Goal: Obtain resource: Obtain resource

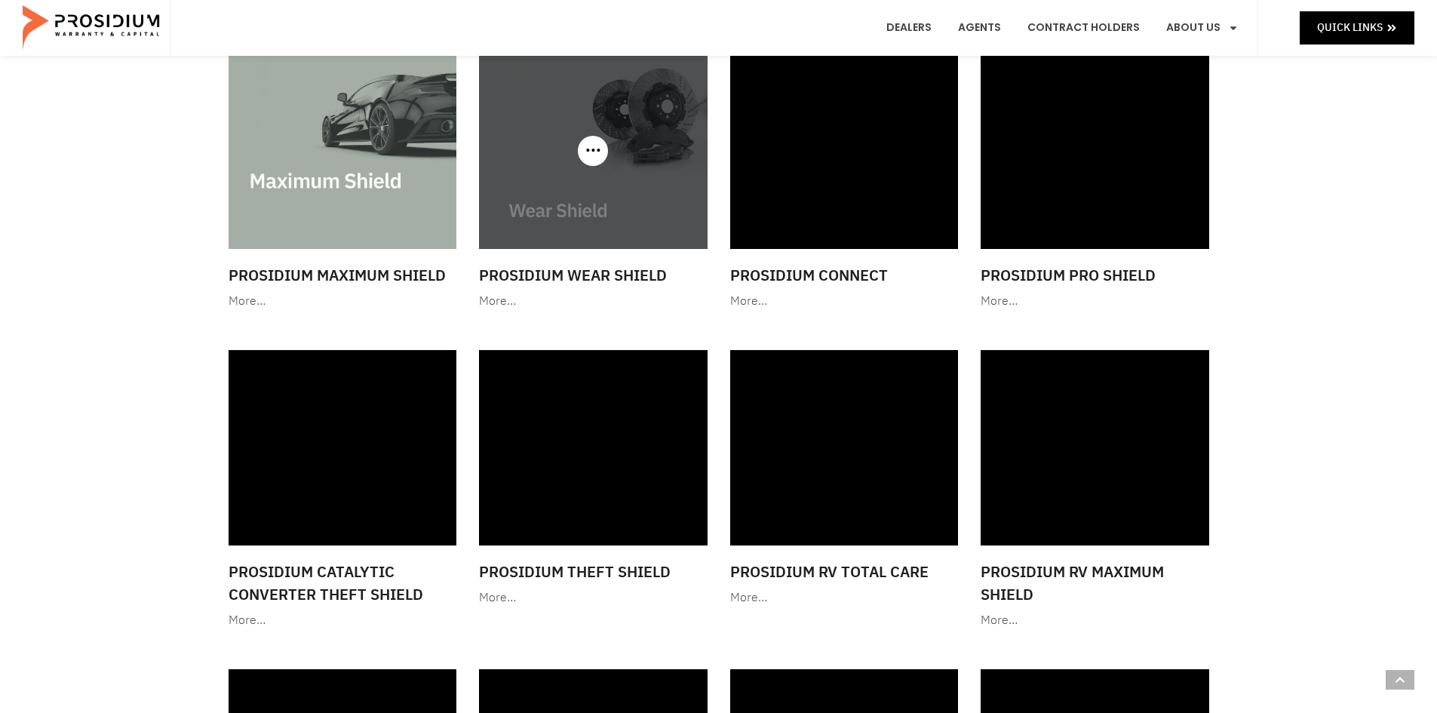
scroll to position [1433, 0]
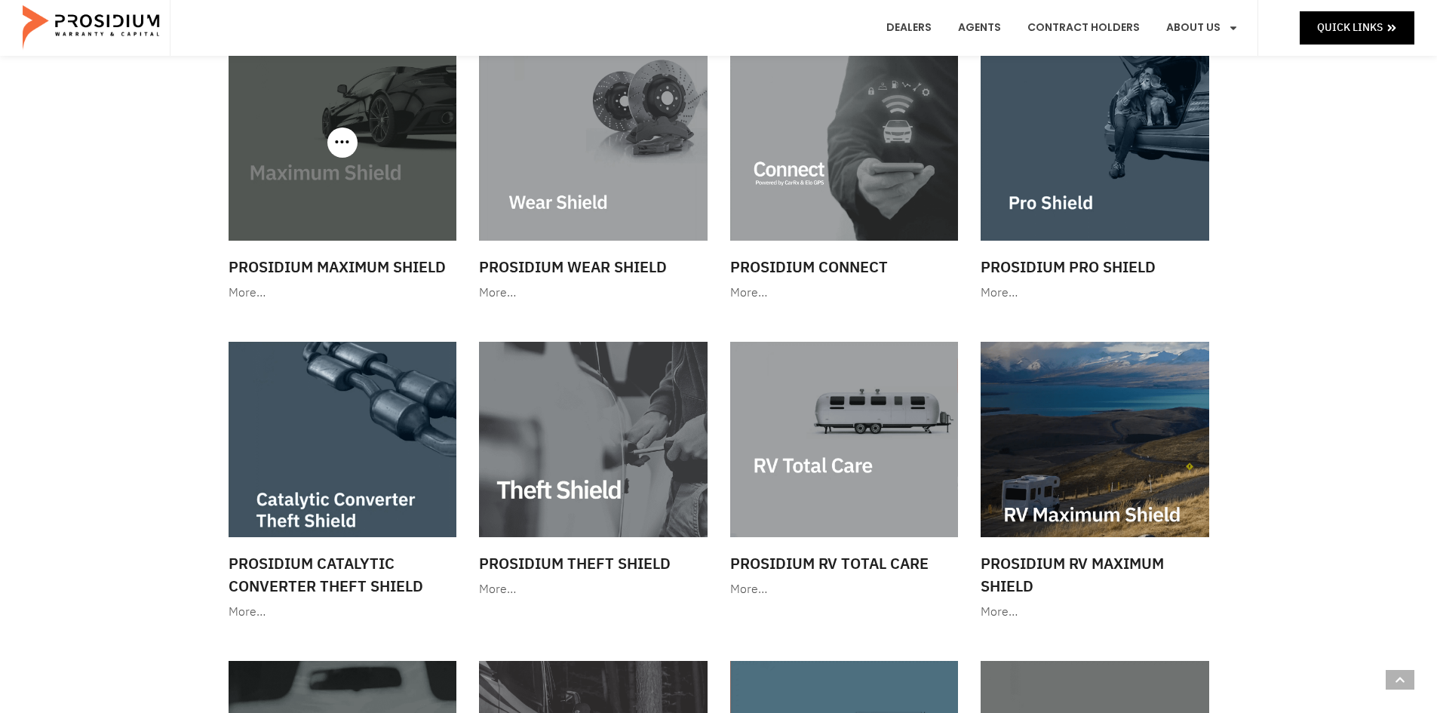
click at [312, 202] on img at bounding box center [343, 142] width 229 height 195
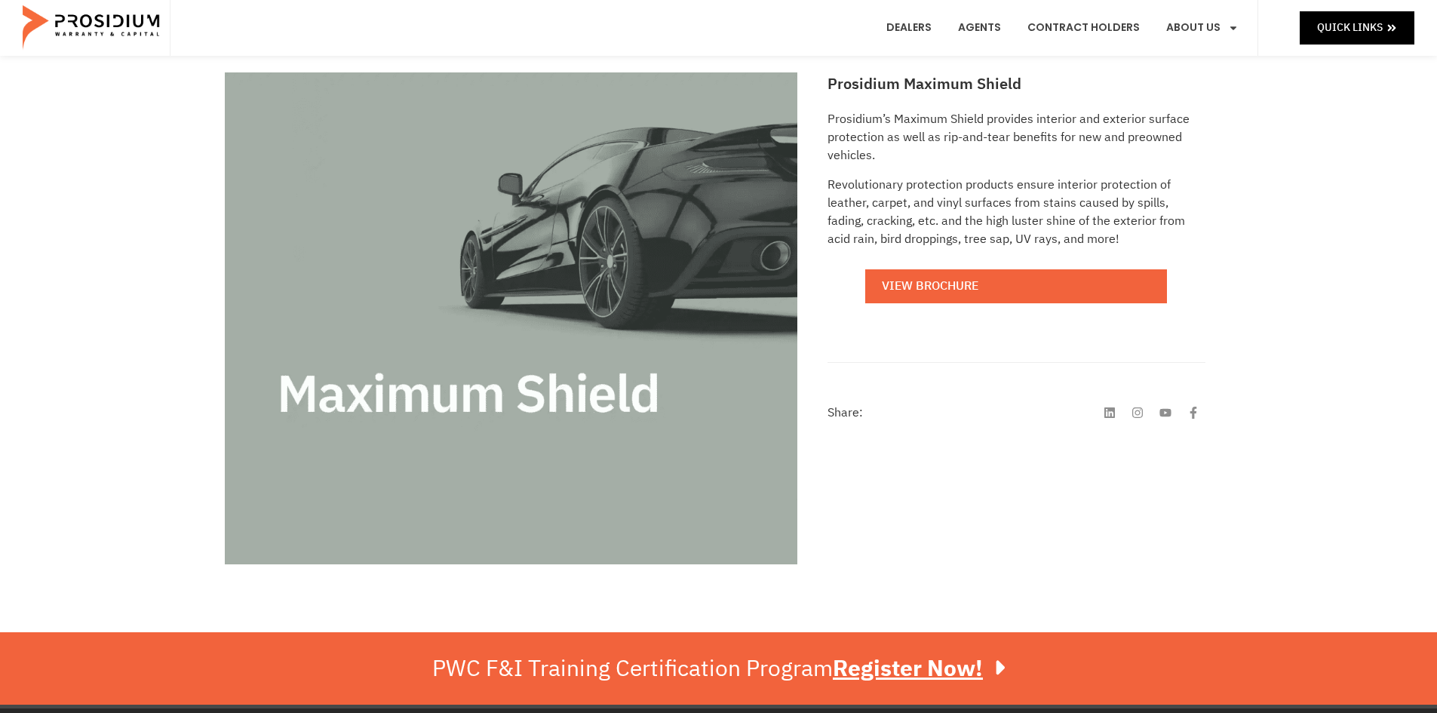
scroll to position [226, 0]
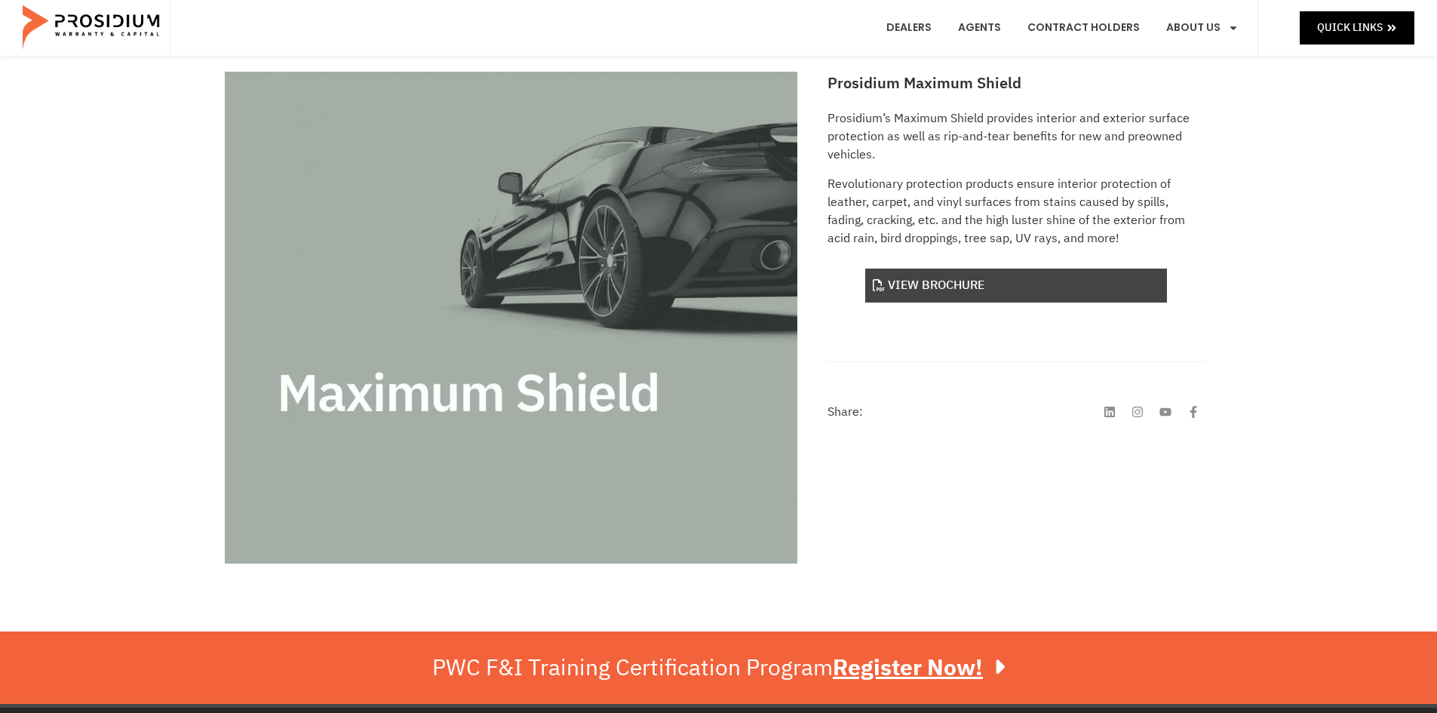
click at [931, 291] on link "View Brochure" at bounding box center [1016, 286] width 302 height 34
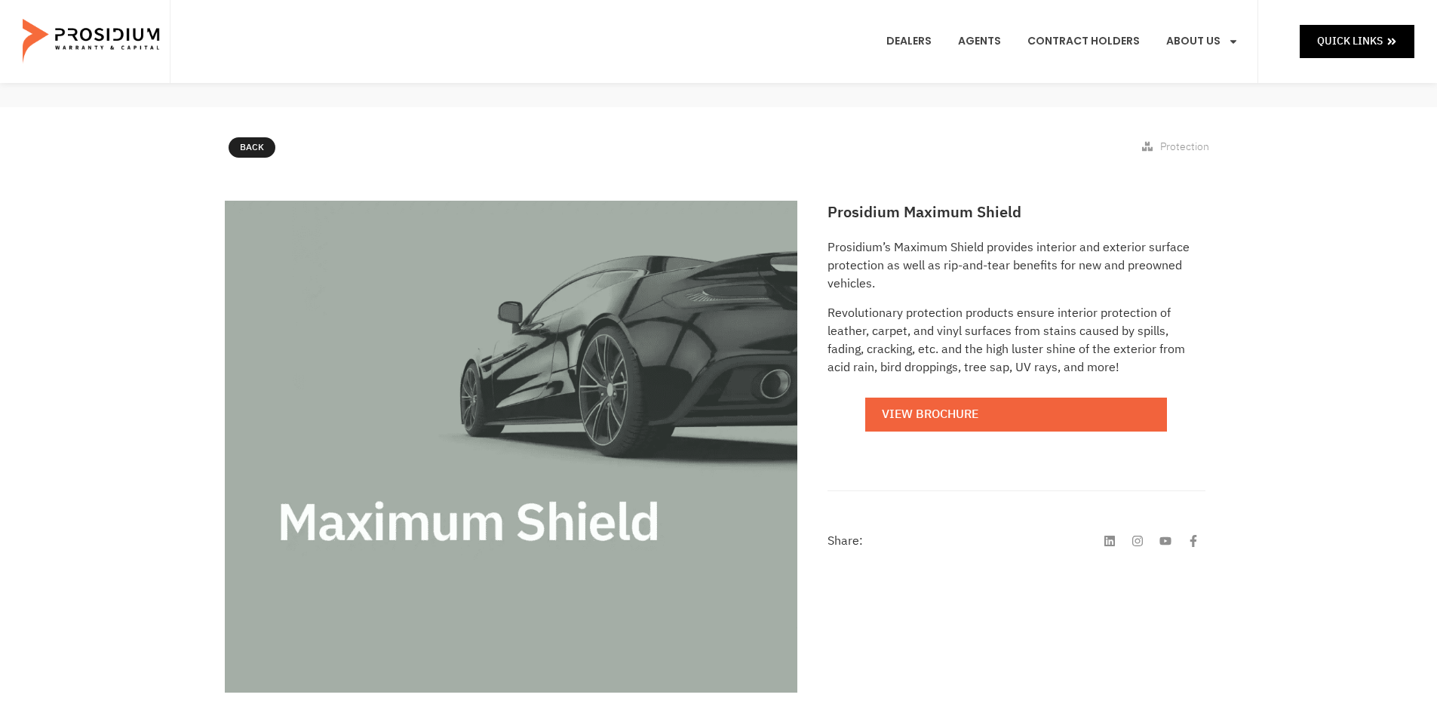
scroll to position [0, 0]
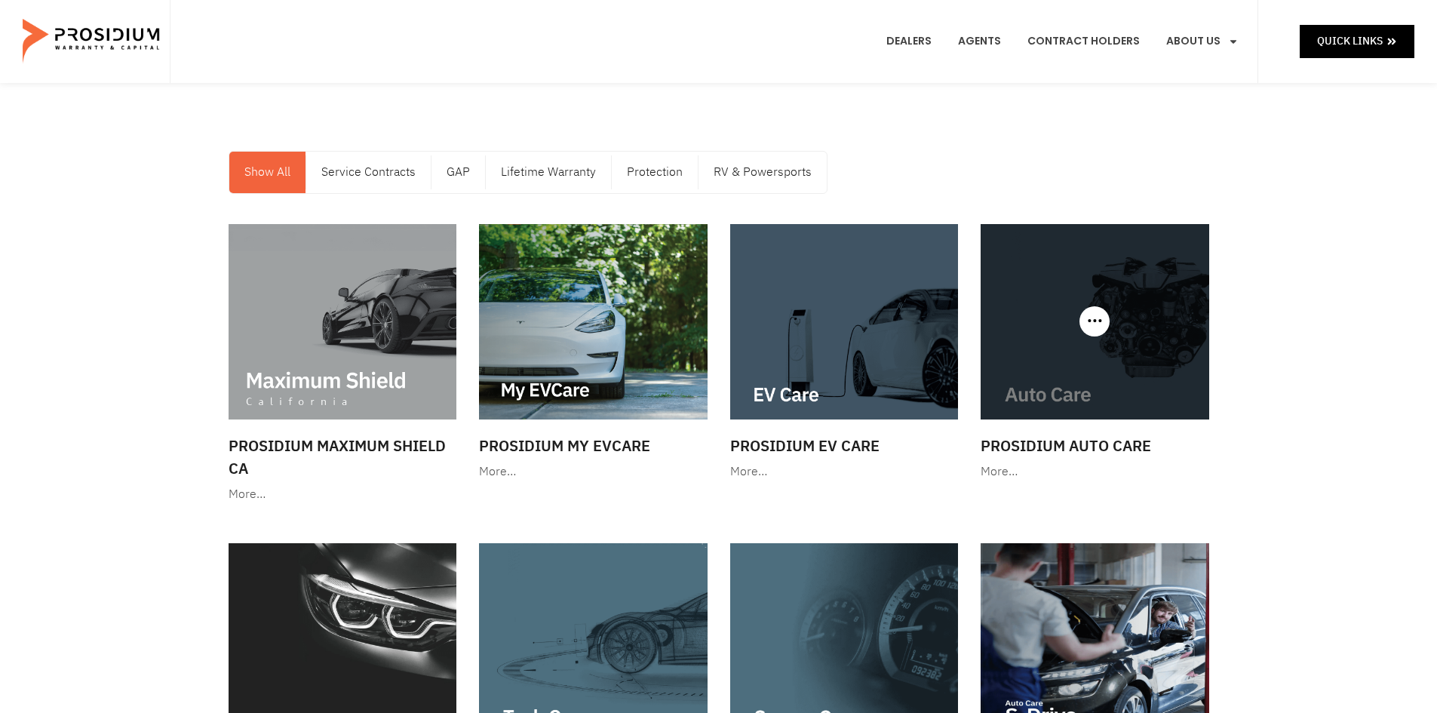
click at [1059, 330] on img at bounding box center [1095, 321] width 229 height 195
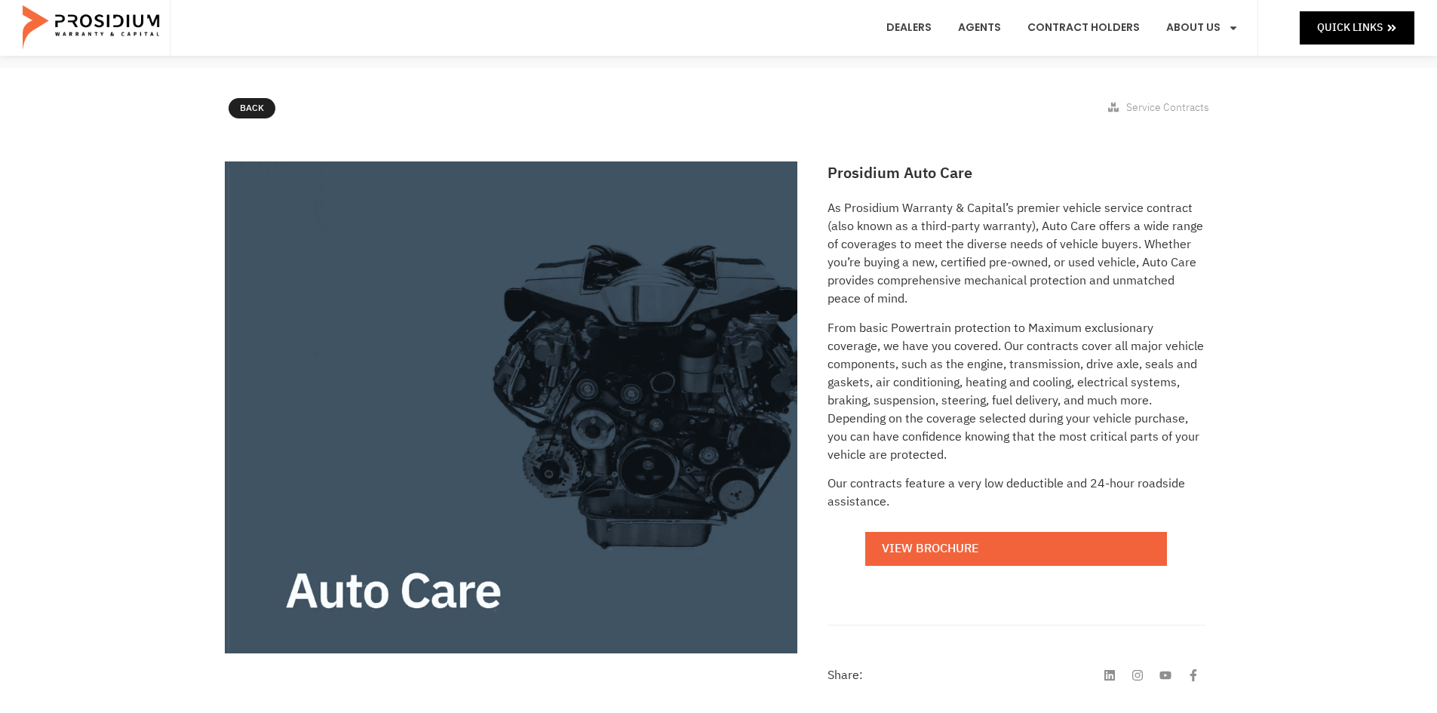
scroll to position [302, 0]
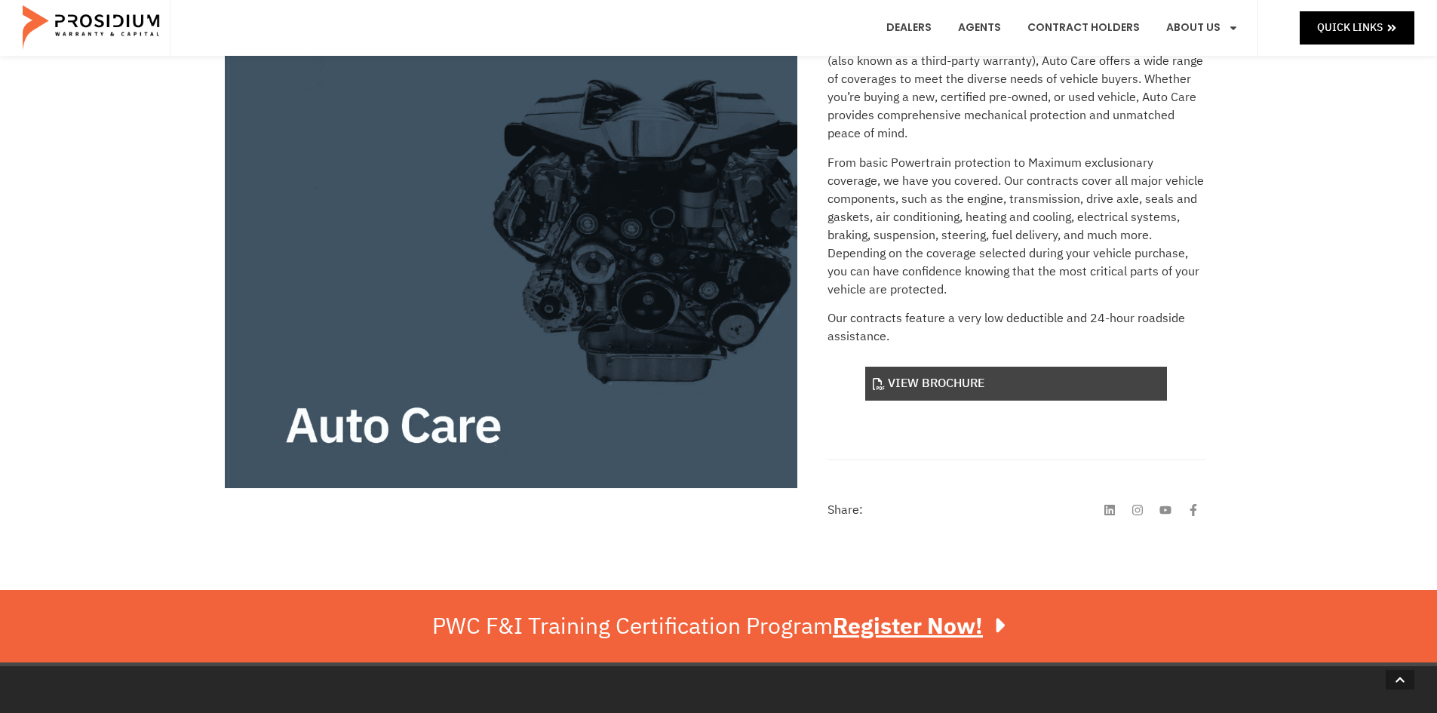
click at [1009, 388] on link "View Brochure" at bounding box center [1016, 384] width 302 height 34
